Goal: Task Accomplishment & Management: Manage account settings

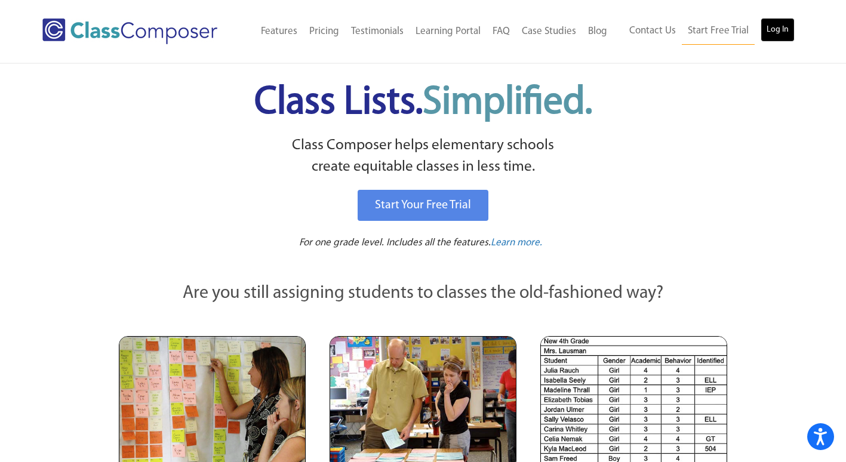
click at [780, 33] on link "Log In" at bounding box center [777, 30] width 34 height 24
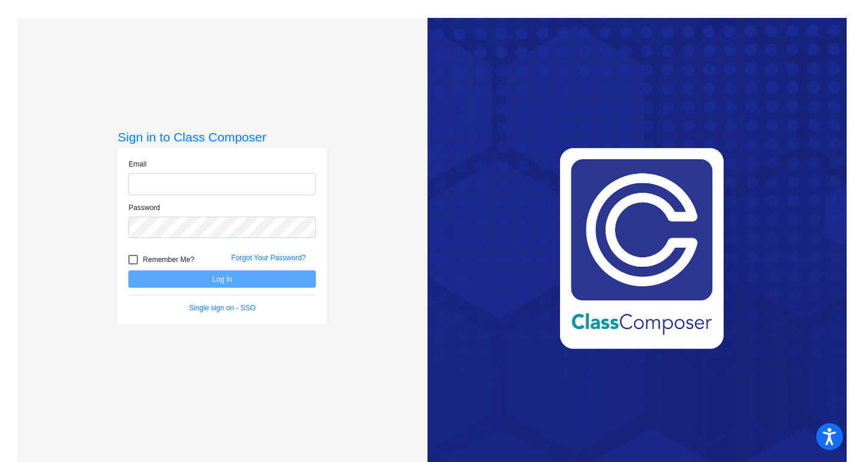
type input "[EMAIL_ADDRESS][PERSON_NAME][DOMAIN_NAME]"
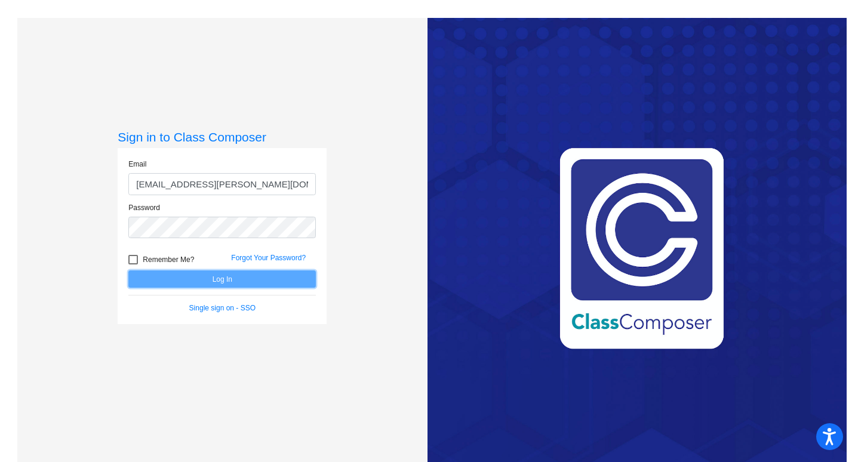
click at [195, 282] on button "Log In" at bounding box center [221, 278] width 187 height 17
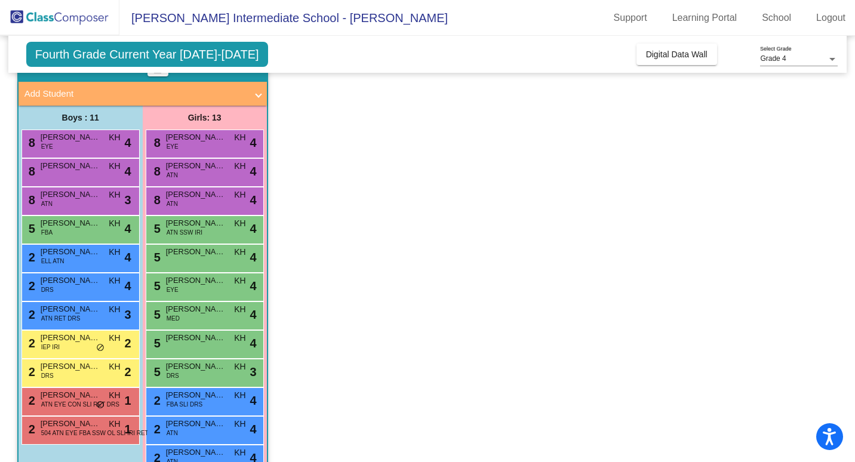
scroll to position [61, 0]
click at [177, 44] on span "Fourth Grade Current Year 2024-2025" at bounding box center [147, 54] width 242 height 25
click at [173, 52] on span "Fourth Grade Current Year 2024-2025" at bounding box center [147, 54] width 242 height 25
click at [634, 104] on app-classroom "Class 5 - Hintz picture_as_pdf Kelly Hintz Add Student First Name Last Name Stu…" at bounding box center [427, 287] width 821 height 469
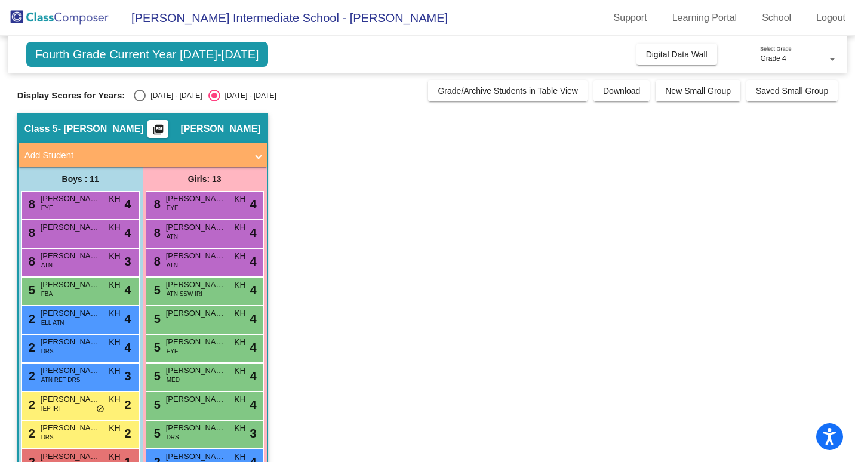
click at [801, 57] on div "Grade 4" at bounding box center [793, 59] width 67 height 8
click at [799, 56] on span "Grade 4" at bounding box center [799, 58] width 78 height 21
click at [392, 334] on app-classroom "Class 5 - Hintz picture_as_pdf Kelly Hintz Add Student First Name Last Name Stu…" at bounding box center [427, 347] width 821 height 469
